Goal: Navigation & Orientation: Find specific page/section

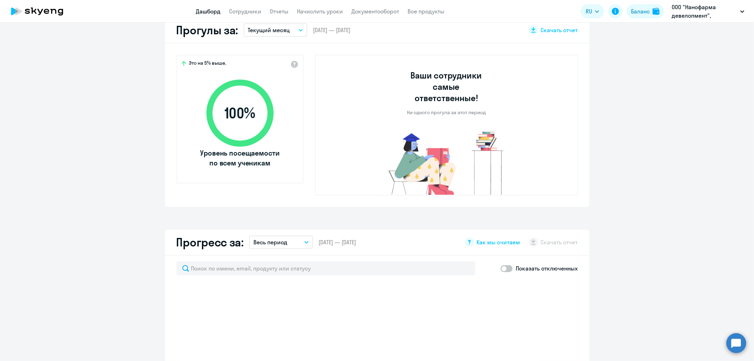
scroll to position [275, 0]
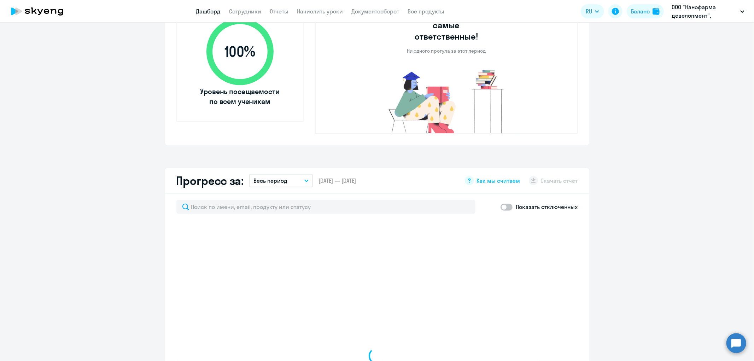
select select "30"
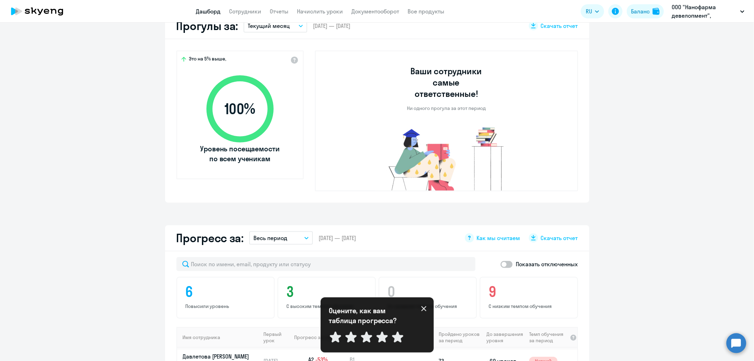
scroll to position [118, 0]
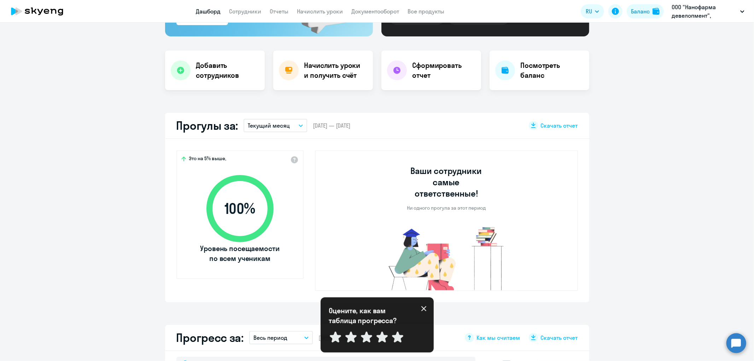
drag, startPoint x: 323, startPoint y: 68, endPoint x: 370, endPoint y: 84, distance: 50.4
click at [323, 68] on h4 "Начислить уроки и получить счёт" at bounding box center [335, 70] width 62 height 20
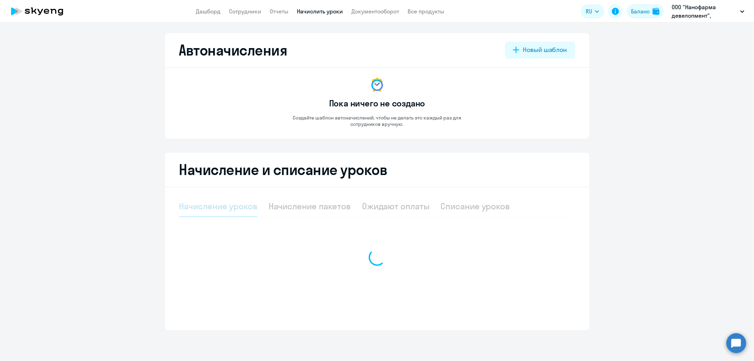
select select "10"
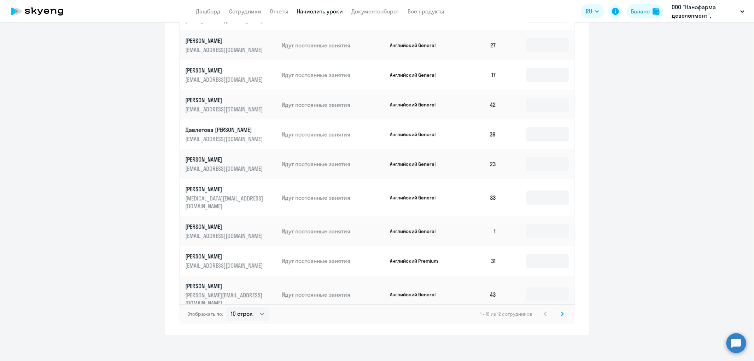
scroll to position [303, 0]
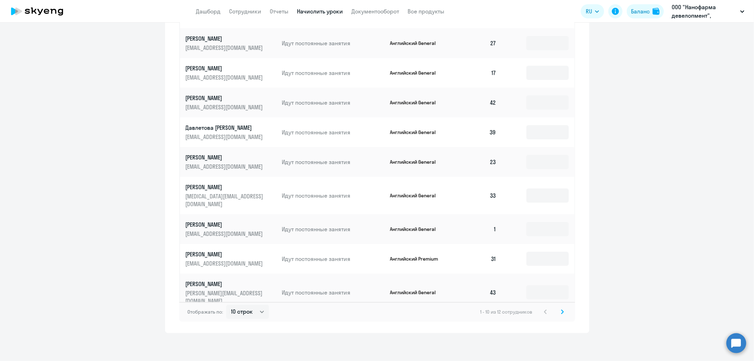
click at [561, 309] on icon at bounding box center [562, 311] width 3 height 5
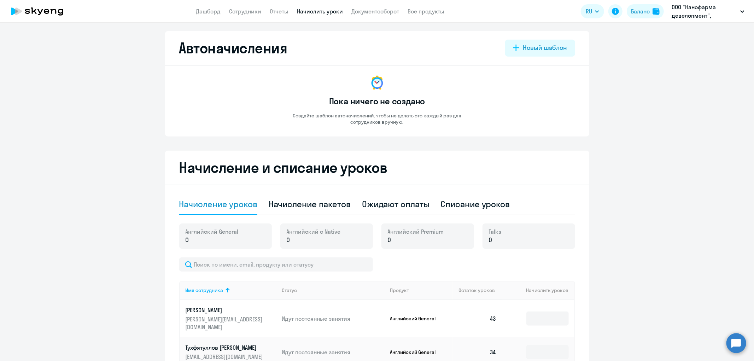
scroll to position [0, 0]
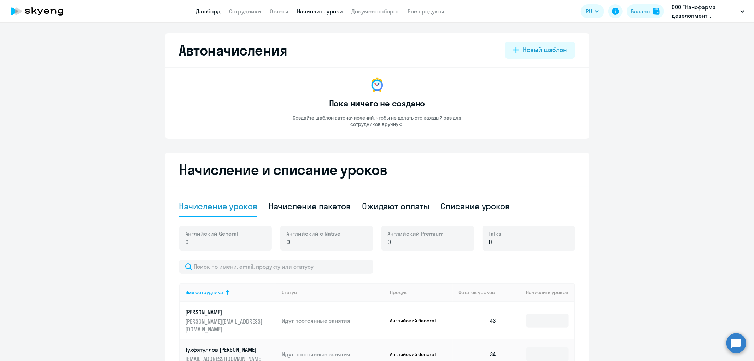
click at [211, 11] on link "Дашборд" at bounding box center [208, 11] width 25 height 7
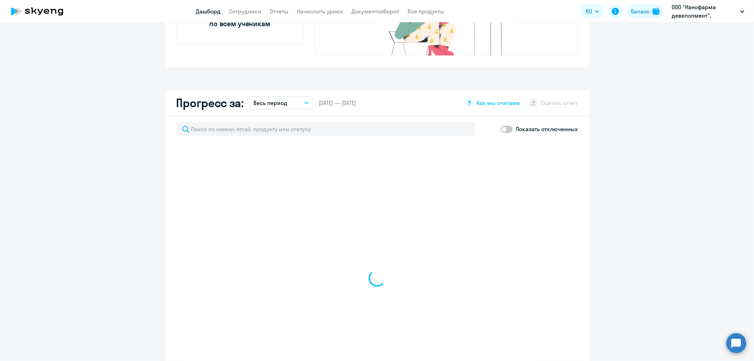
scroll to position [354, 0]
select select "30"
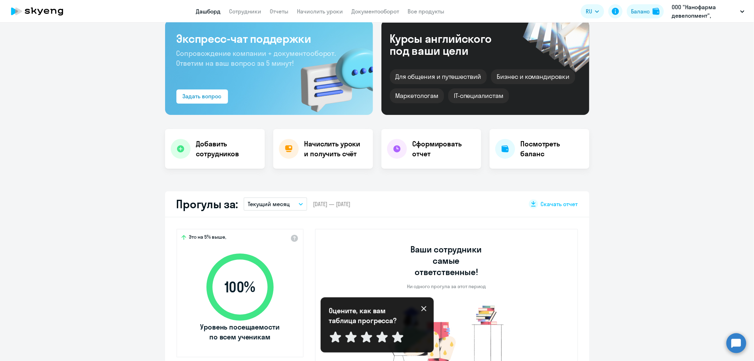
scroll to position [0, 0]
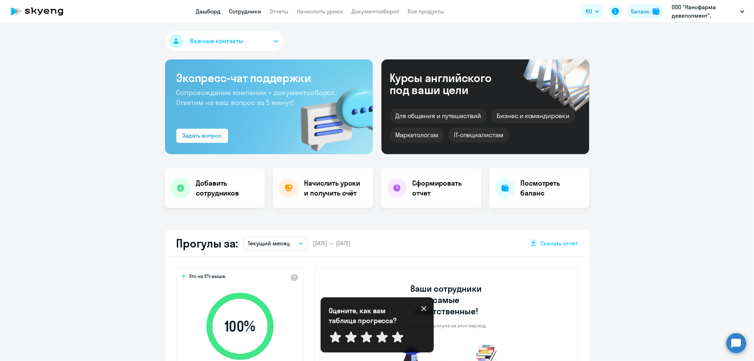
click at [249, 11] on link "Сотрудники" at bounding box center [245, 11] width 32 height 7
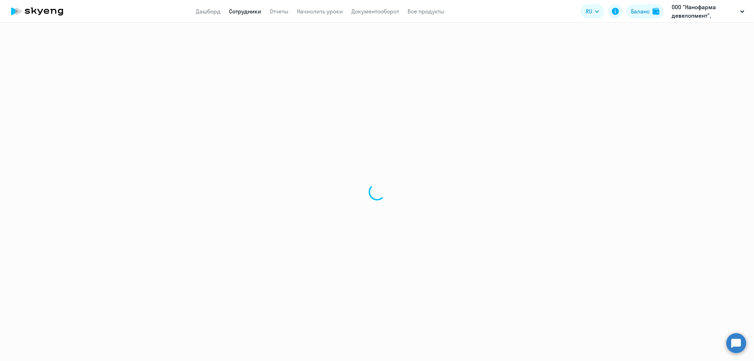
select select "30"
